Goal: Find specific page/section: Find specific page/section

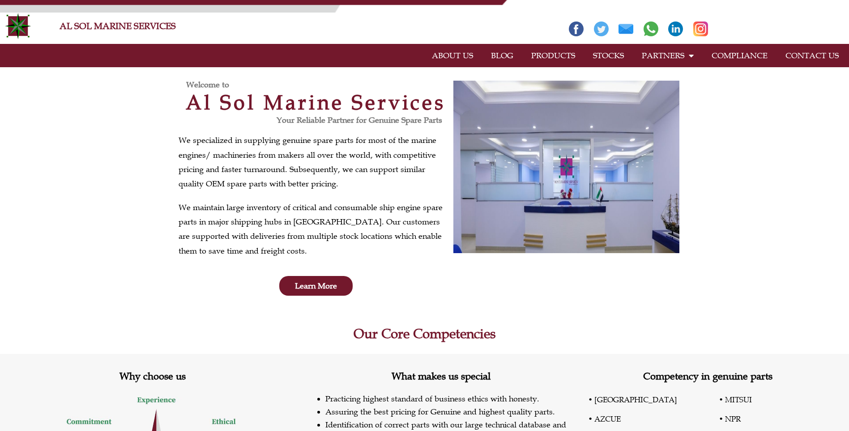
click at [804, 58] on link "CONTACT US" at bounding box center [812, 55] width 71 height 21
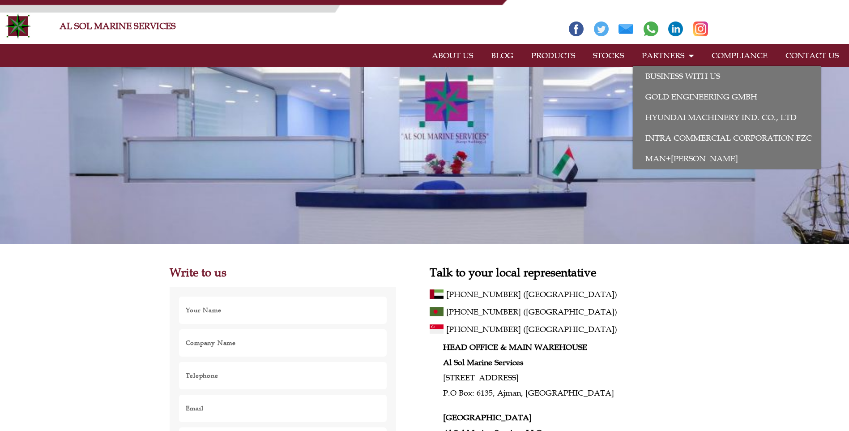
click at [620, 58] on link "STOCKS" at bounding box center [608, 55] width 49 height 21
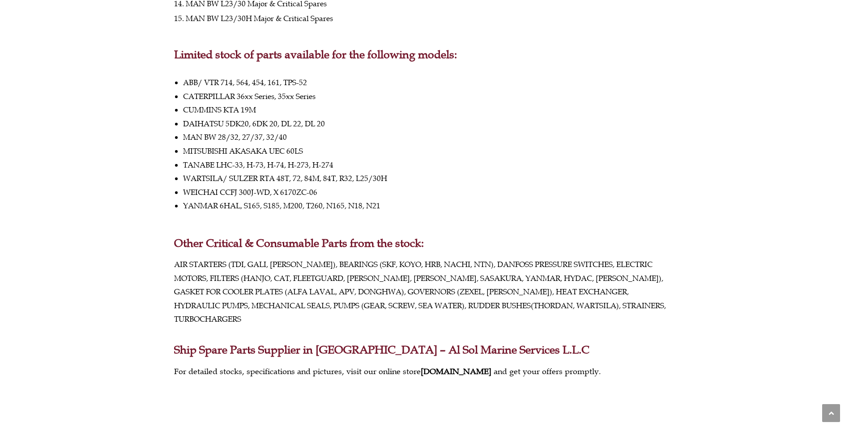
scroll to position [134, 0]
